Goal: Information Seeking & Learning: Check status

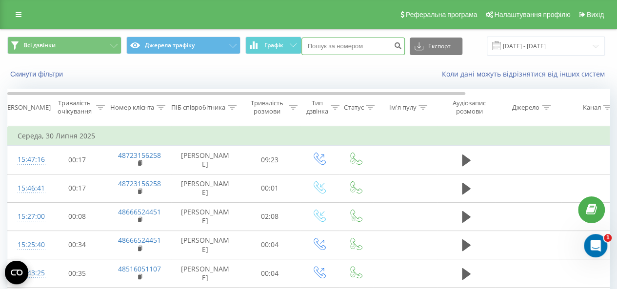
paste input "48602262063"
type input "48602262063"
click at [396, 44] on button "submit" at bounding box center [398, 47] width 13 height 18
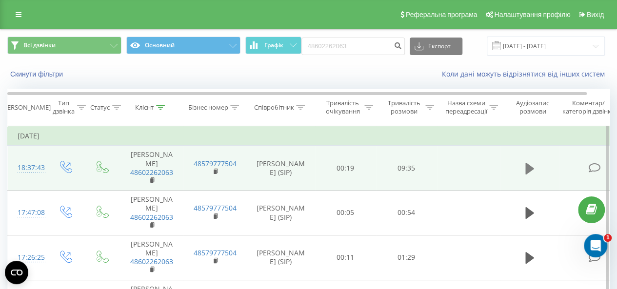
click at [528, 162] on icon at bounding box center [530, 169] width 9 height 14
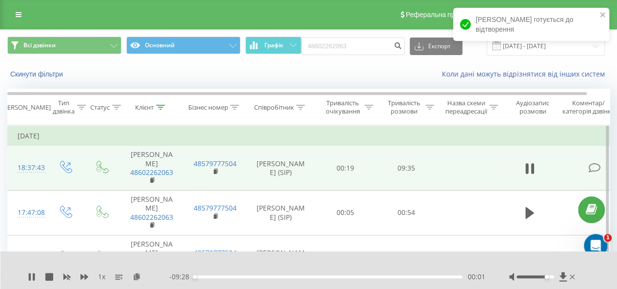
drag, startPoint x: 533, startPoint y: 276, endPoint x: 549, endPoint y: 276, distance: 15.1
click at [549, 276] on div at bounding box center [536, 277] width 38 height 3
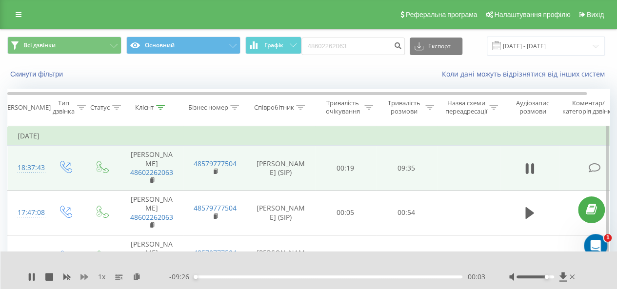
click at [84, 274] on icon at bounding box center [85, 277] width 8 height 8
click at [85, 277] on icon at bounding box center [85, 277] width 8 height 6
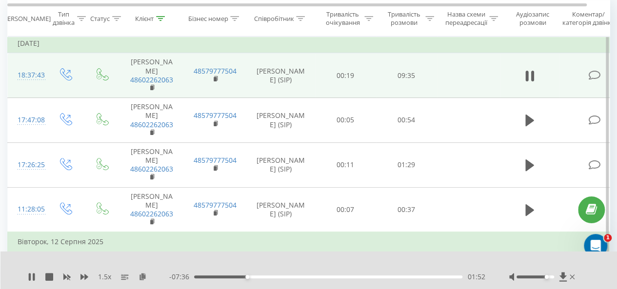
scroll to position [44, 0]
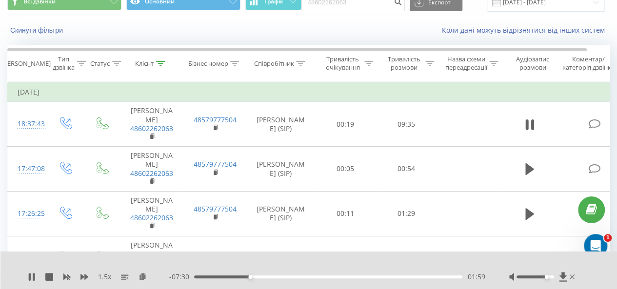
drag, startPoint x: 546, startPoint y: 275, endPoint x: 554, endPoint y: 276, distance: 8.9
click at [554, 276] on div at bounding box center [544, 277] width 68 height 10
drag, startPoint x: 549, startPoint y: 276, endPoint x: 557, endPoint y: 277, distance: 8.4
click at [557, 277] on div at bounding box center [544, 277] width 68 height 10
click at [86, 278] on icon at bounding box center [85, 277] width 8 height 6
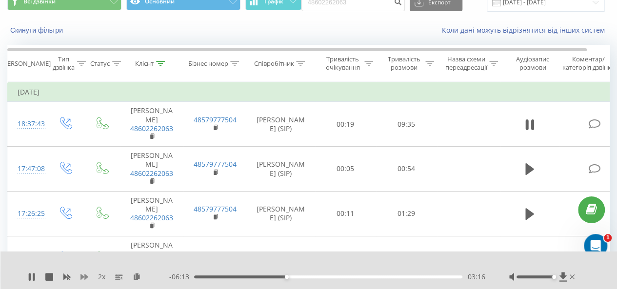
click at [81, 276] on icon at bounding box center [85, 277] width 8 height 6
click at [86, 278] on icon at bounding box center [85, 277] width 8 height 6
click at [85, 276] on icon at bounding box center [85, 277] width 8 height 6
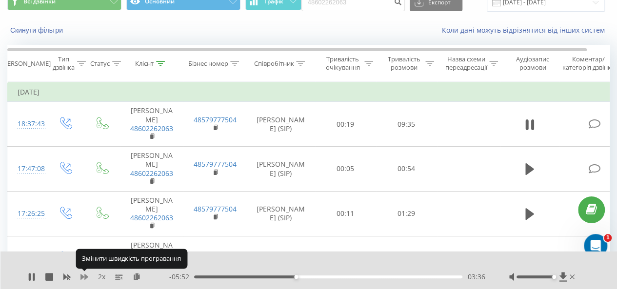
click at [85, 276] on icon at bounding box center [85, 277] width 8 height 6
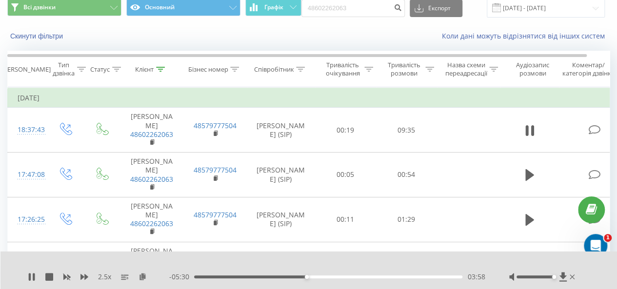
scroll to position [37, 0]
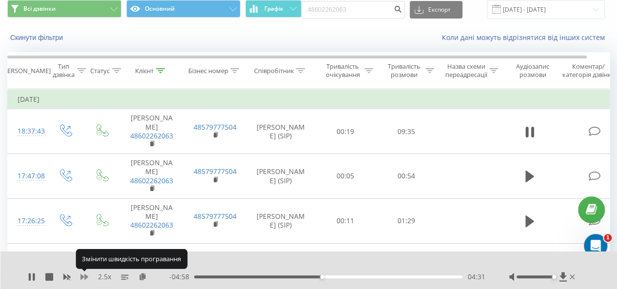
click at [86, 277] on icon at bounding box center [85, 277] width 8 height 6
click at [85, 276] on icon at bounding box center [85, 277] width 8 height 6
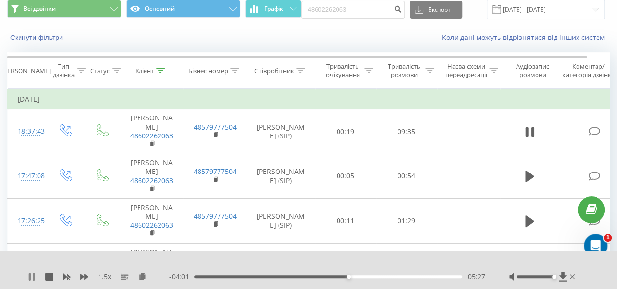
click at [31, 279] on icon at bounding box center [32, 277] width 8 height 8
click at [32, 281] on icon at bounding box center [32, 277] width 8 height 8
click at [26, 279] on div "1.5 x - 00:34 08:55 08:55" at bounding box center [308, 271] width 617 height 38
click at [27, 282] on div "1.5 x - 00:32 08:57 08:57" at bounding box center [308, 271] width 617 height 38
click at [32, 277] on icon at bounding box center [32, 277] width 8 height 8
